Goal: Task Accomplishment & Management: Complete application form

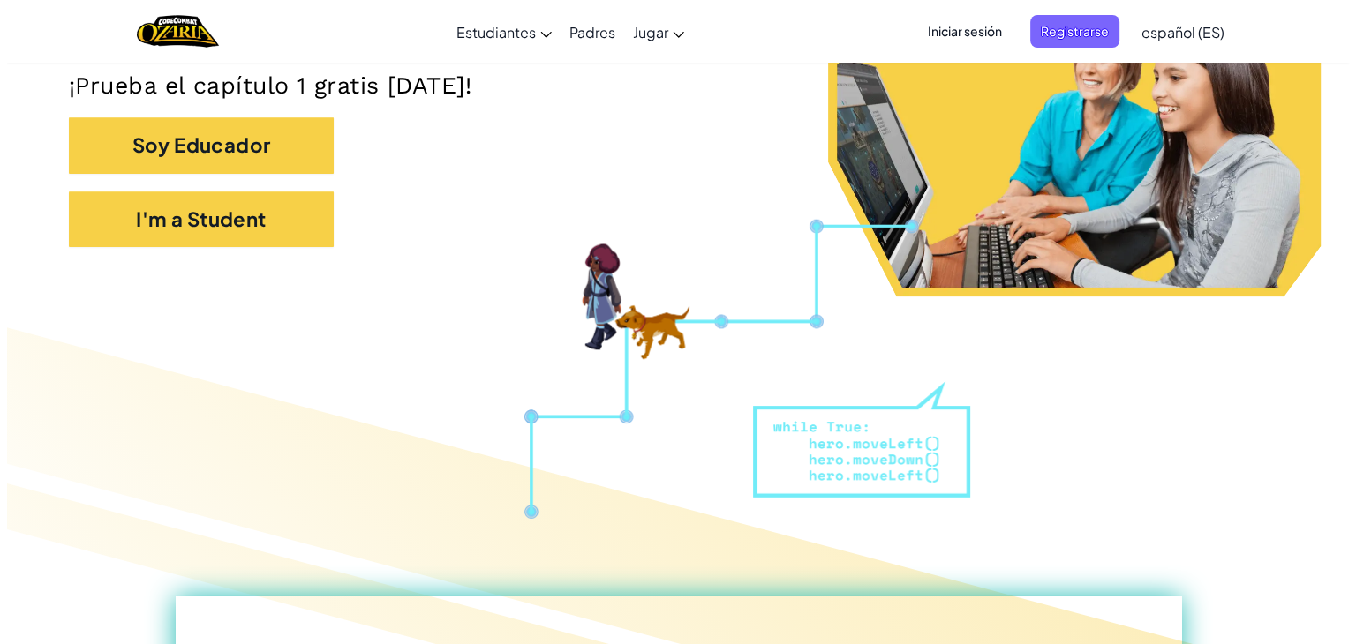
scroll to position [431, 0]
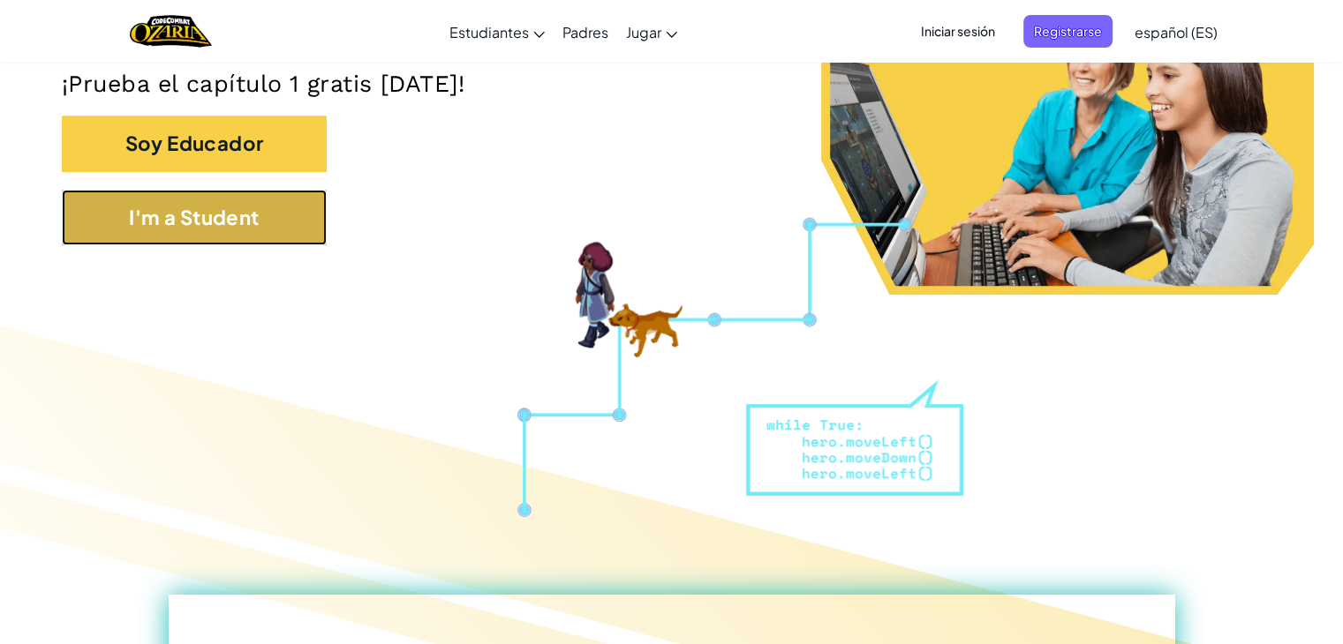
click at [176, 214] on button "I'm a Student" at bounding box center [194, 218] width 265 height 56
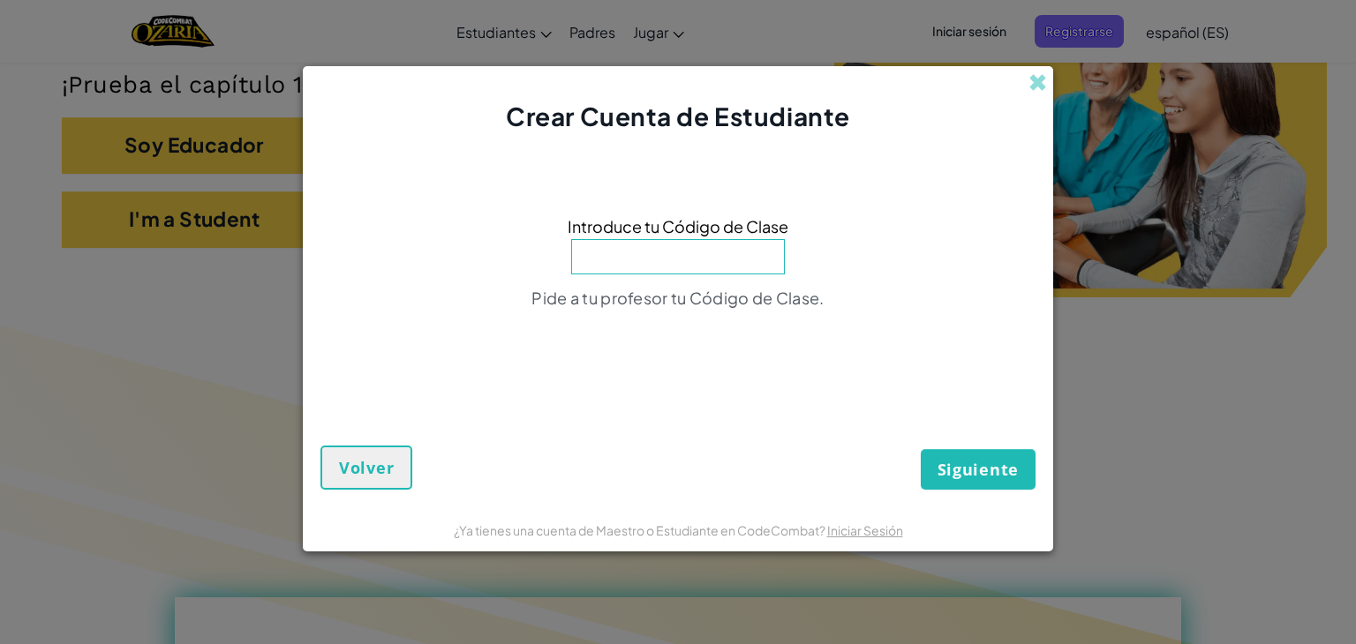
click at [670, 268] on input at bounding box center [678, 256] width 214 height 35
type input "MilkStepSit"
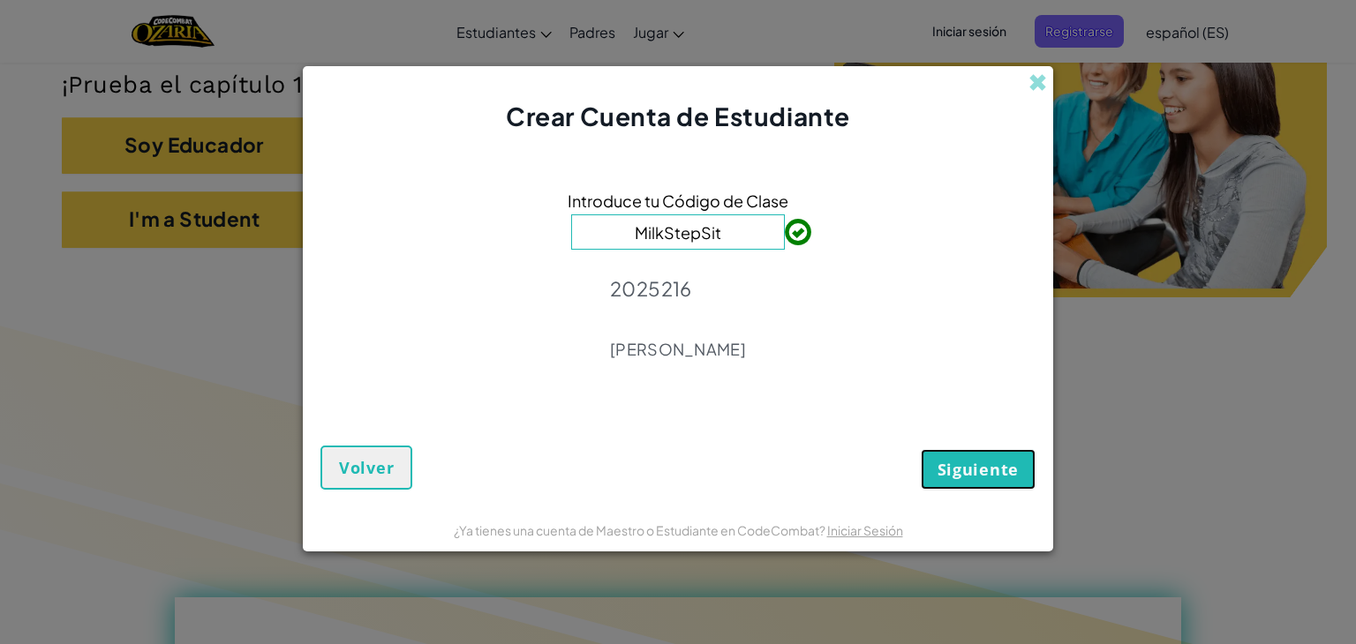
click at [996, 471] on span "Siguiente" at bounding box center [978, 469] width 81 height 21
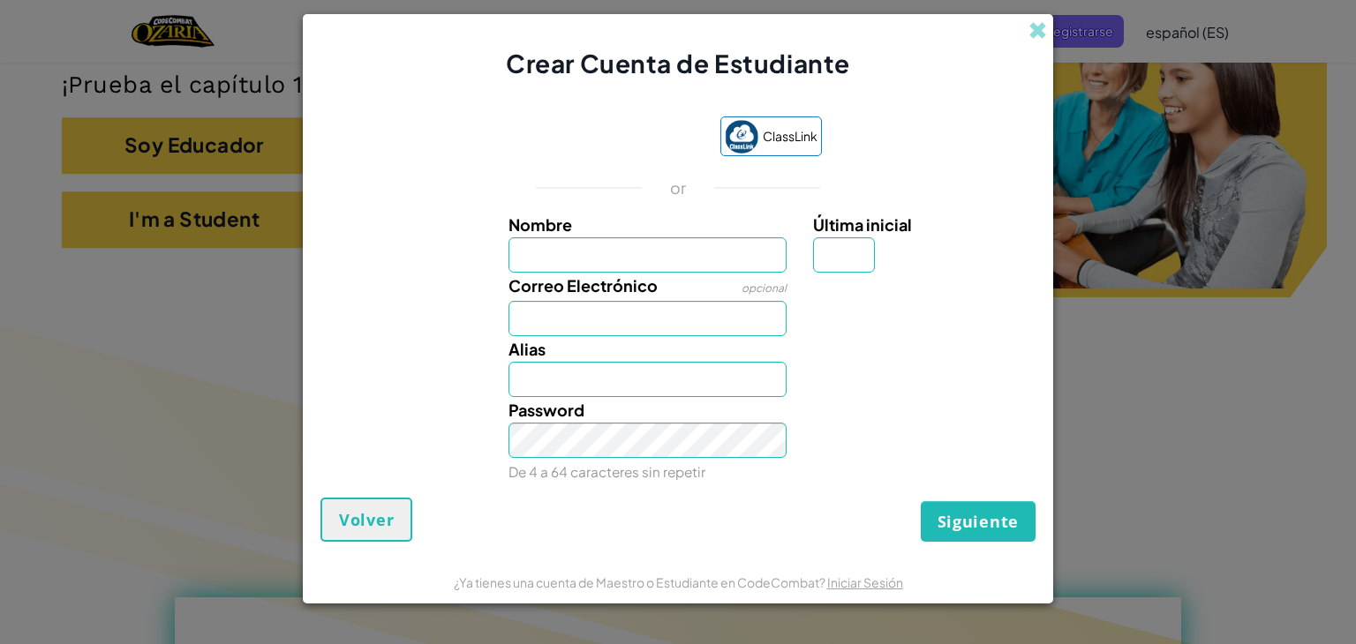
click at [619, 255] on input "Nombre" at bounding box center [648, 254] width 279 height 35
type input "[PERSON_NAME]"
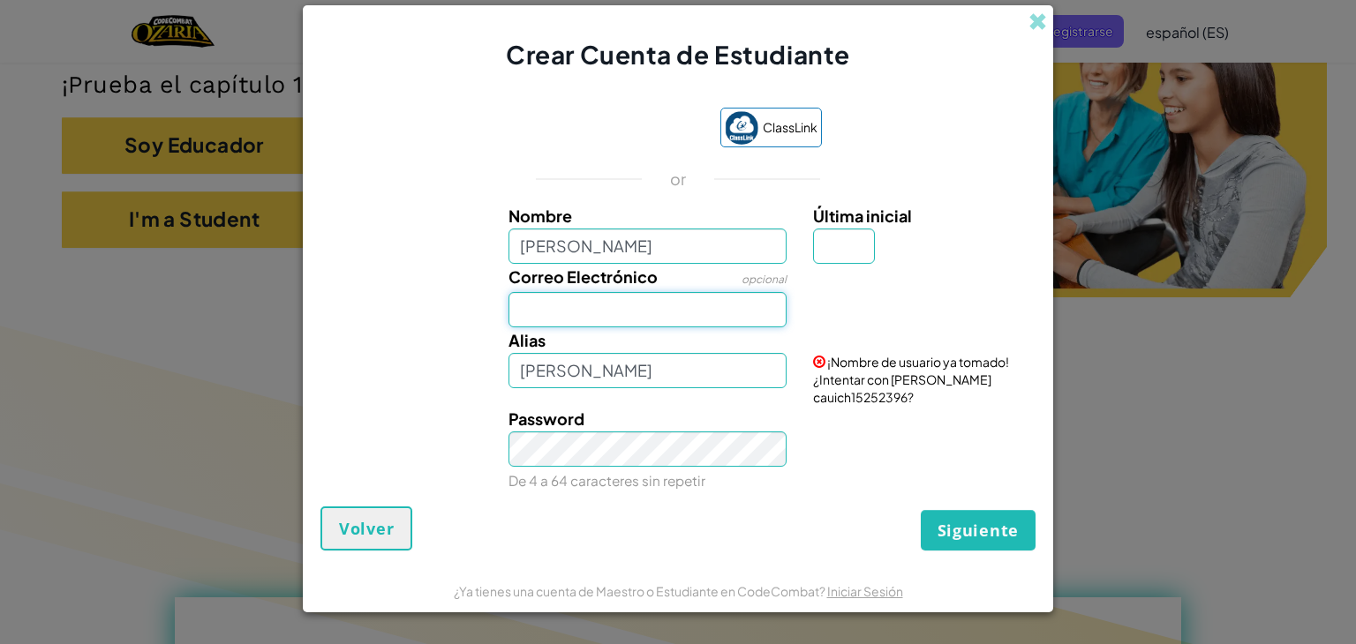
click at [573, 322] on input "Correo Electrónico" at bounding box center [648, 309] width 279 height 35
type input "[EMAIL_ADDRESS][DOMAIN_NAME]"
click at [576, 373] on input "[PERSON_NAME]" at bounding box center [648, 370] width 279 height 35
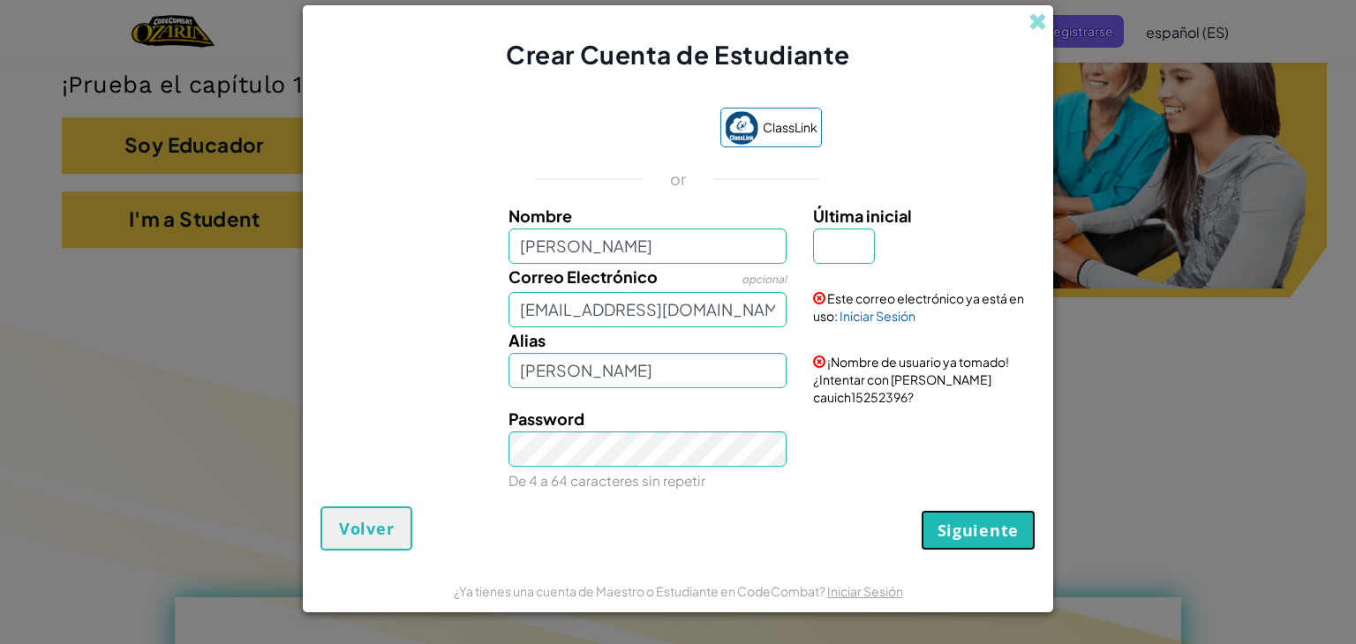
click at [960, 533] on span "Siguiente" at bounding box center [978, 530] width 81 height 21
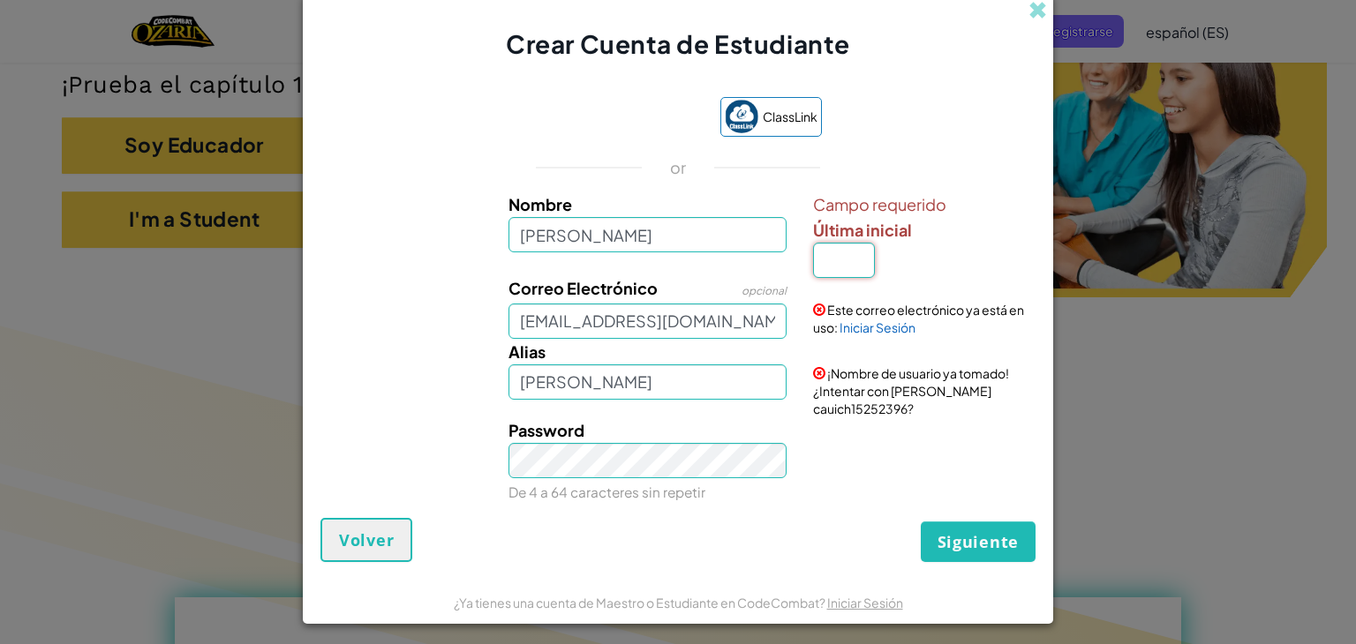
click at [824, 266] on input "Última inicial" at bounding box center [844, 260] width 62 height 35
type input "h"
type input "[PERSON_NAME]"
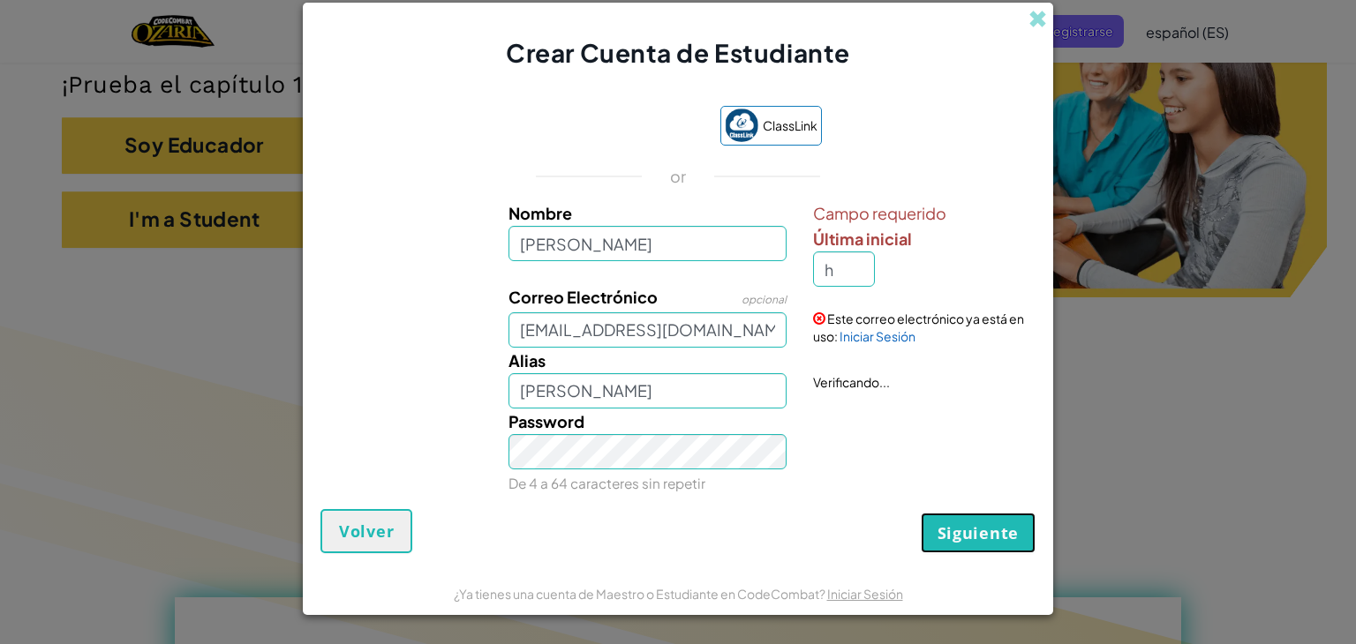
click at [966, 555] on form "ClassLink or Nombre [PERSON_NAME] Campo requerido Última inicial h Correo Elect…" at bounding box center [678, 321] width 750 height 501
click at [962, 531] on span "Siguiente" at bounding box center [978, 533] width 81 height 21
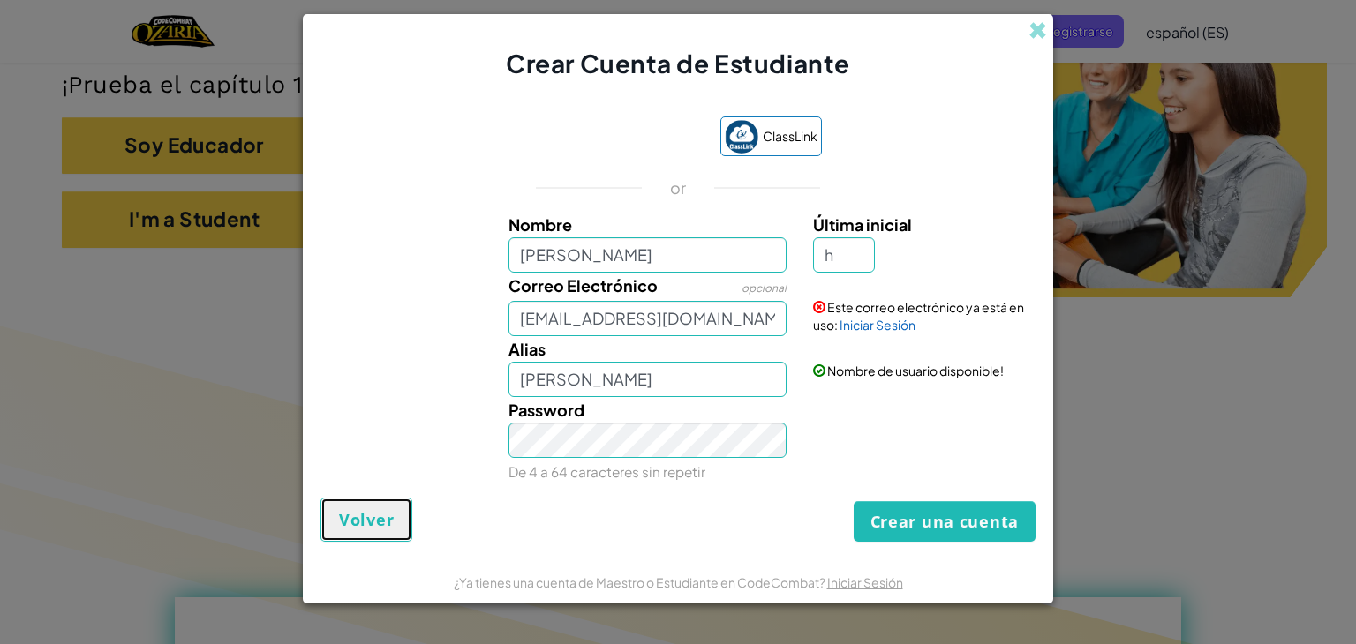
click at [357, 516] on span "Volver" at bounding box center [366, 519] width 55 height 21
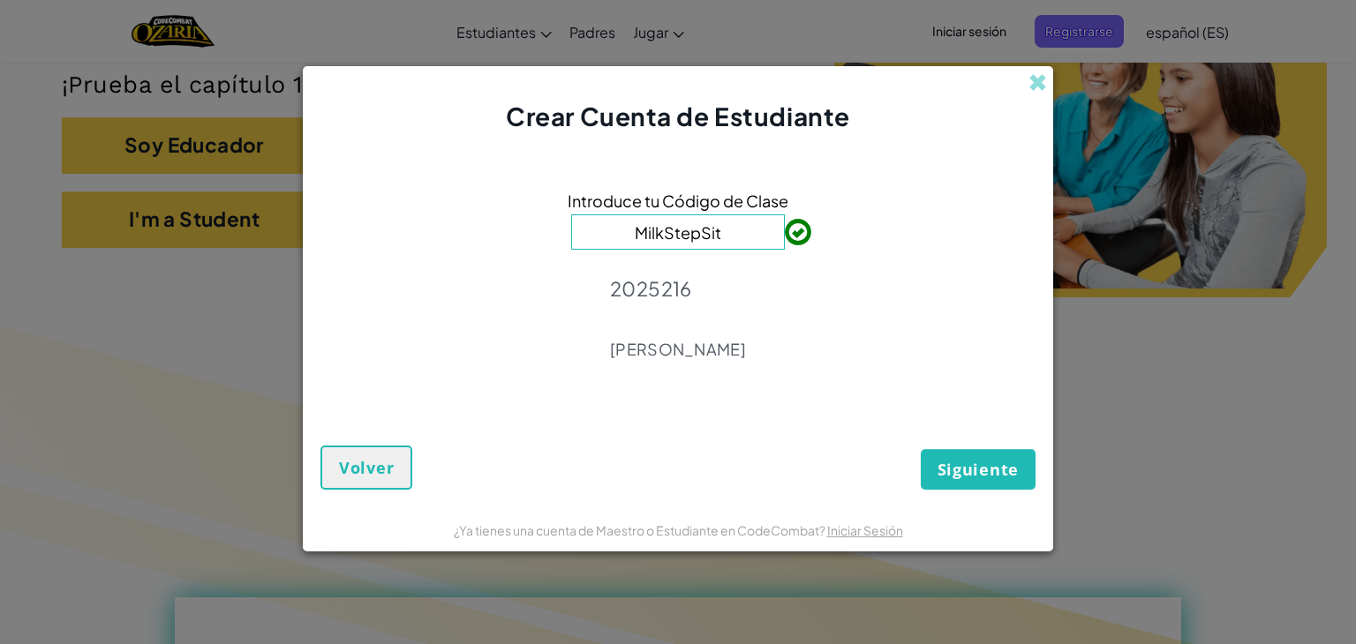
click at [357, 516] on div "¿Ya tienes una cuenta de Maestro o Estudiante en CodeCombat? Iniciar Sesión" at bounding box center [678, 530] width 750 height 44
click at [1034, 77] on span at bounding box center [1038, 82] width 19 height 19
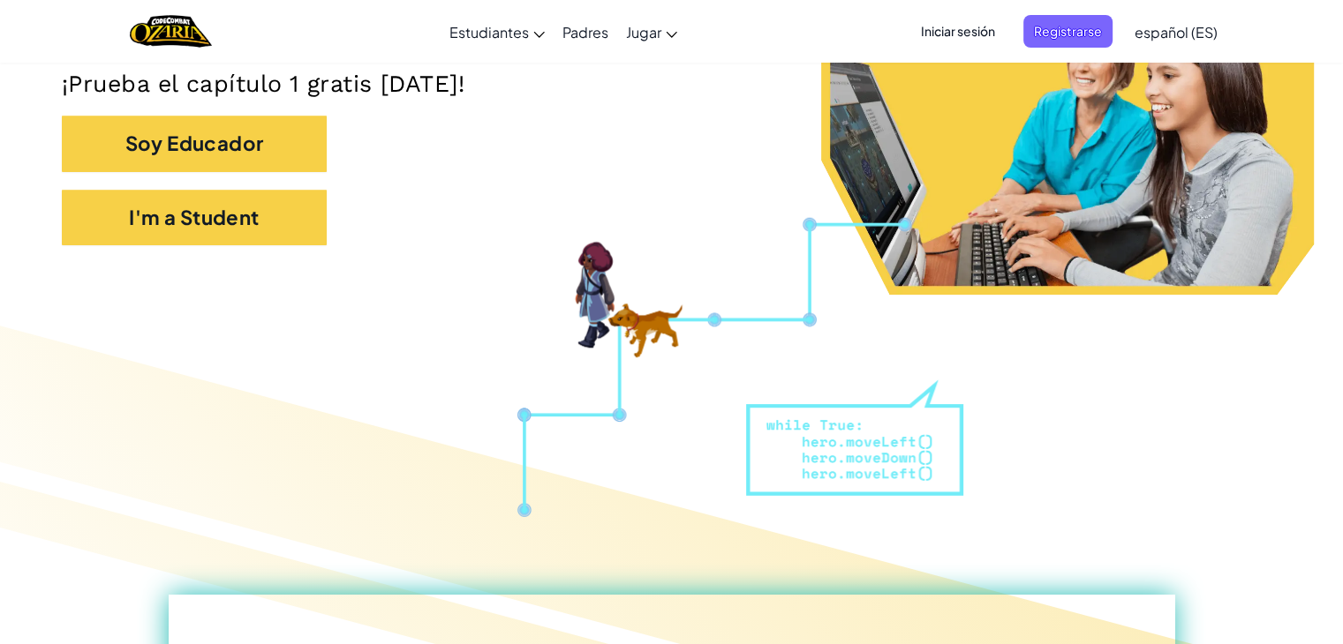
click at [949, 41] on span "Iniciar sesión" at bounding box center [957, 31] width 95 height 33
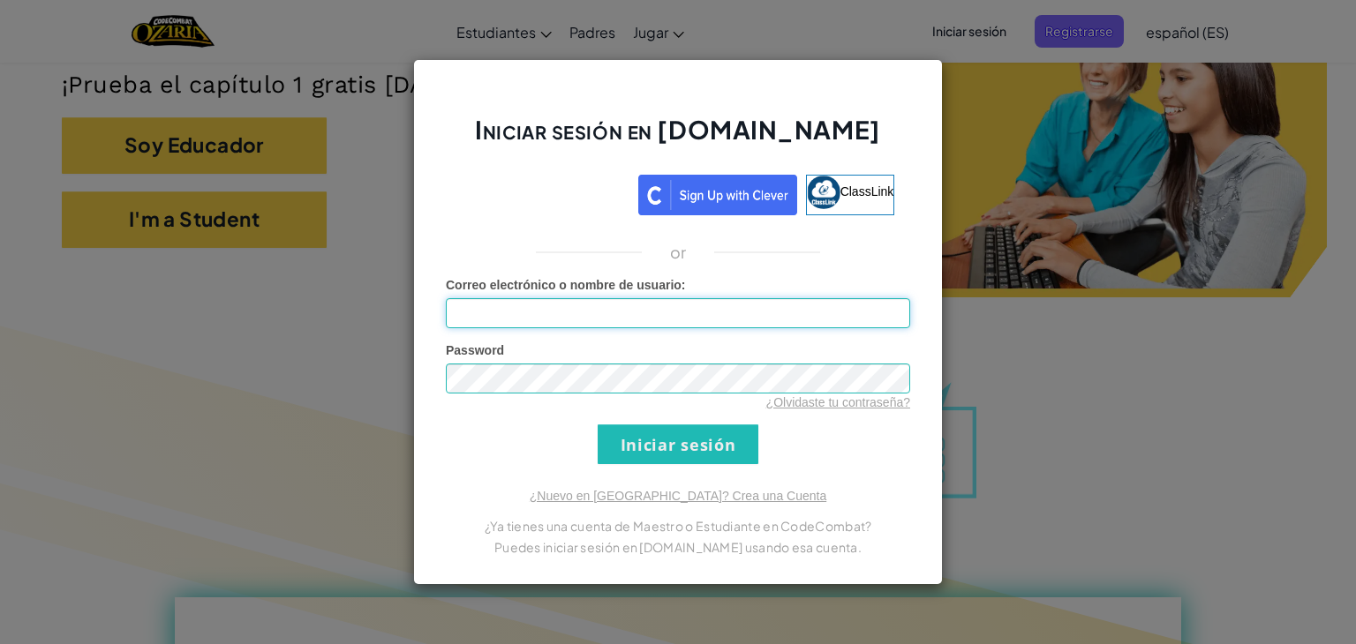
click at [554, 313] on input "Correo electrónico o nombre de usuario :" at bounding box center [678, 313] width 464 height 30
type input "[PERSON_NAME]"
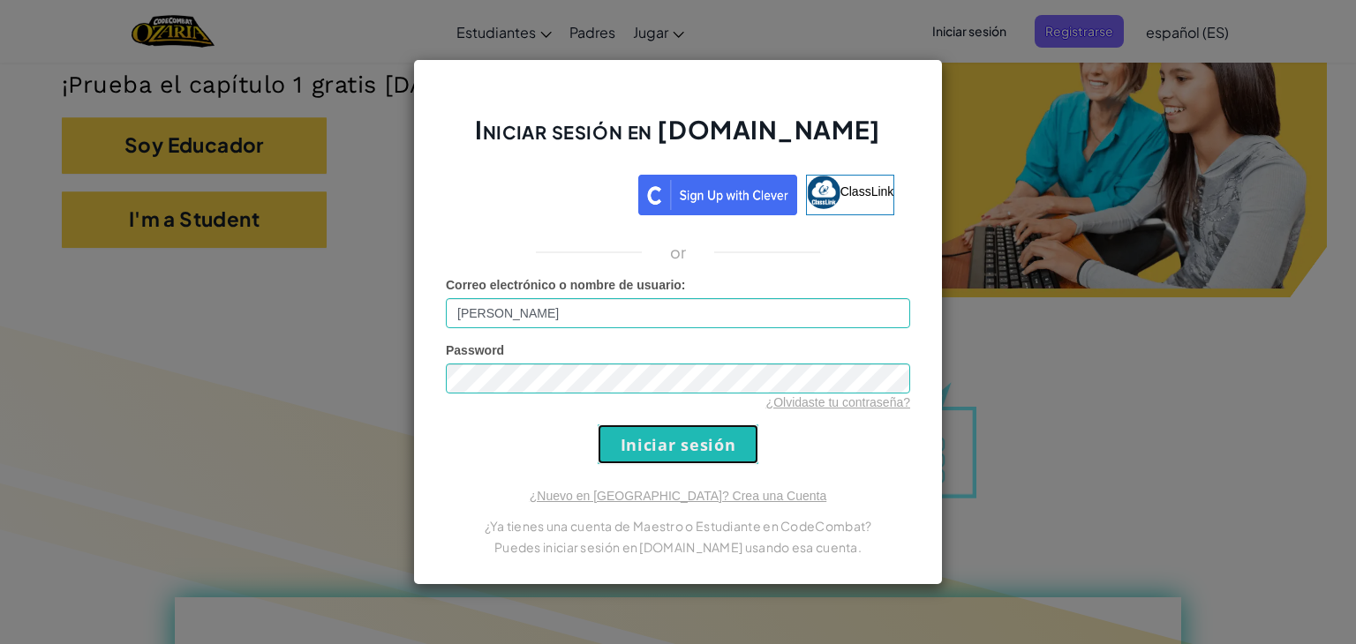
click at [646, 444] on input "Iniciar sesión" at bounding box center [678, 445] width 161 height 40
